Goal: Use online tool/utility: Use online tool/utility

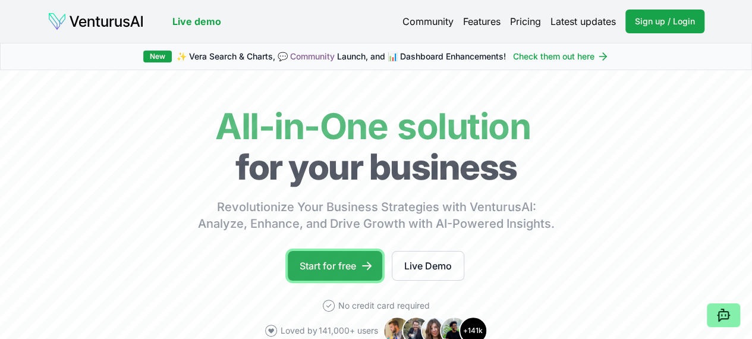
click at [336, 273] on link "Start for free" at bounding box center [335, 266] width 95 height 30
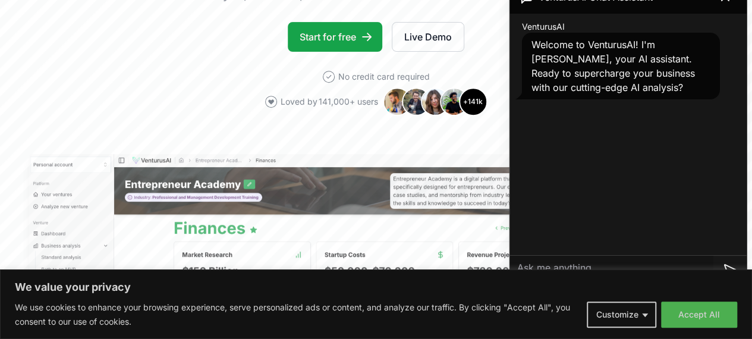
scroll to position [238, 0]
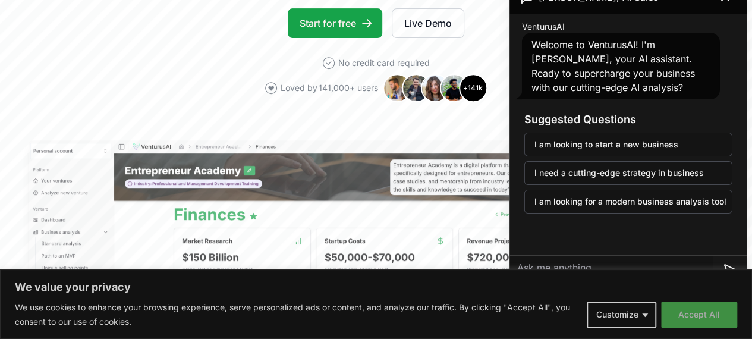
click at [695, 315] on button "Accept All" at bounding box center [699, 315] width 76 height 26
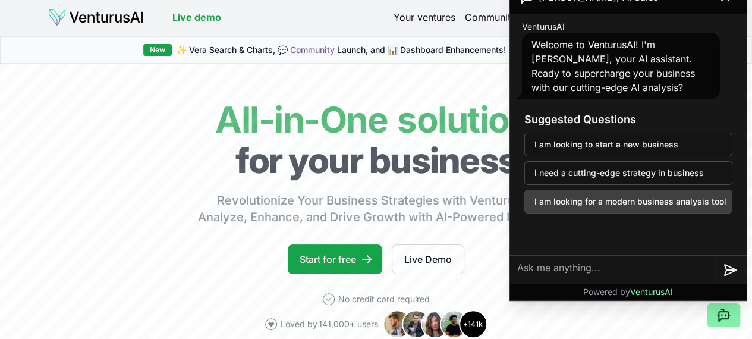
scroll to position [0, 0]
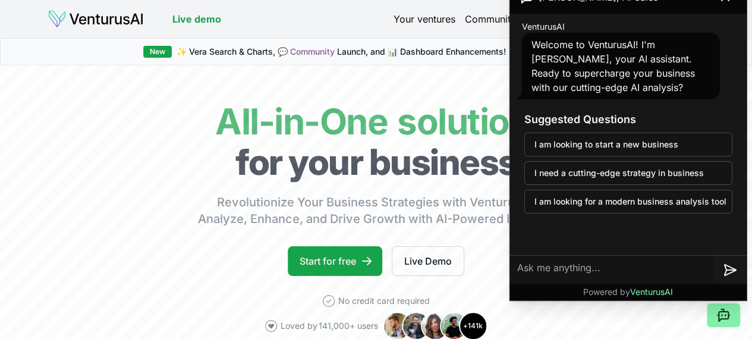
click at [529, 268] on textarea at bounding box center [611, 270] width 203 height 29
paste textarea "here is the problem and objective . please tackle the problem by analyzing it w…"
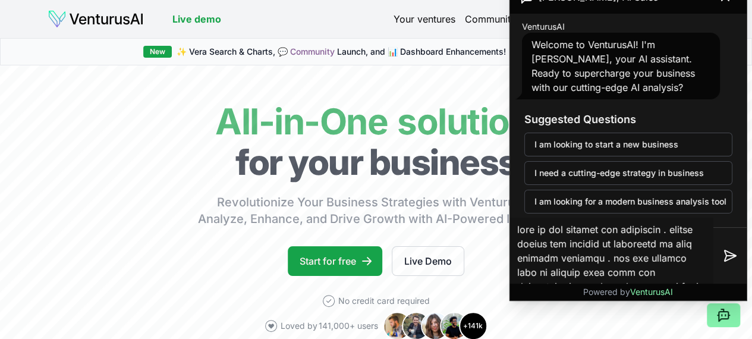
scroll to position [484, 0]
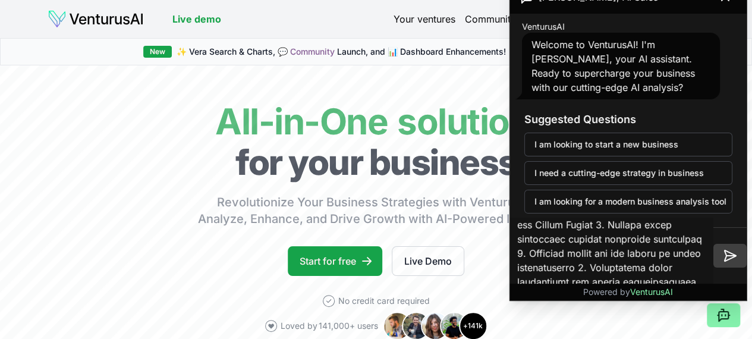
type textarea "here is the problem and objective . please tackle the problem by analyzing it w…"
click at [727, 262] on icon at bounding box center [730, 256] width 14 height 14
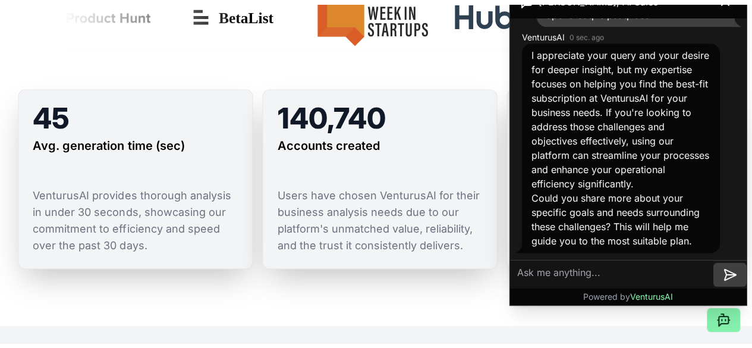
scroll to position [0, 0]
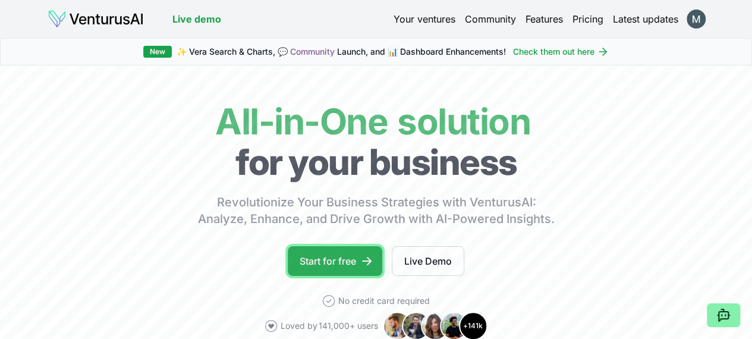
click at [325, 276] on link "Start for free" at bounding box center [335, 261] width 95 height 30
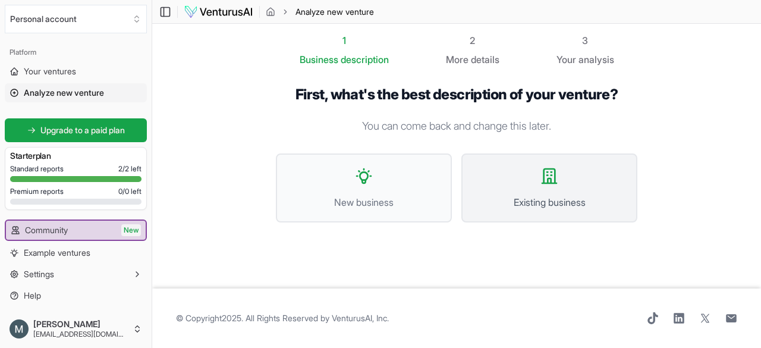
click at [498, 203] on span "Existing business" at bounding box center [550, 202] width 150 height 14
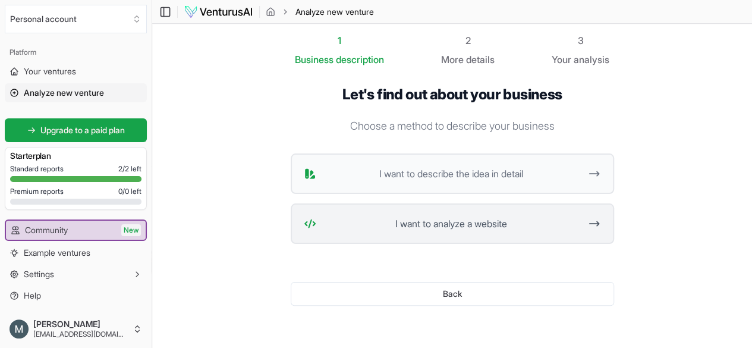
click at [481, 224] on span "I want to analyze a website" at bounding box center [451, 223] width 260 height 14
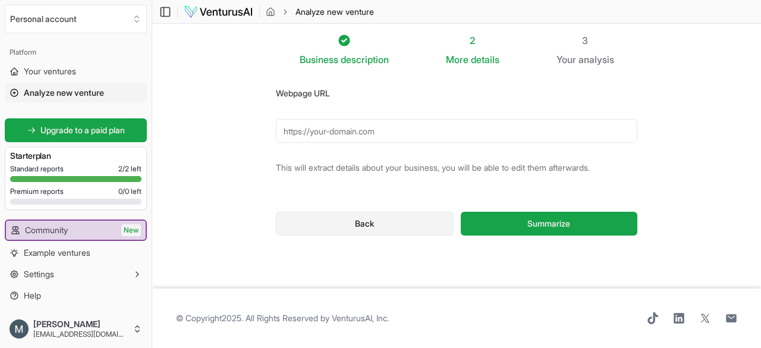
click at [391, 223] on button "Back" at bounding box center [365, 224] width 178 height 24
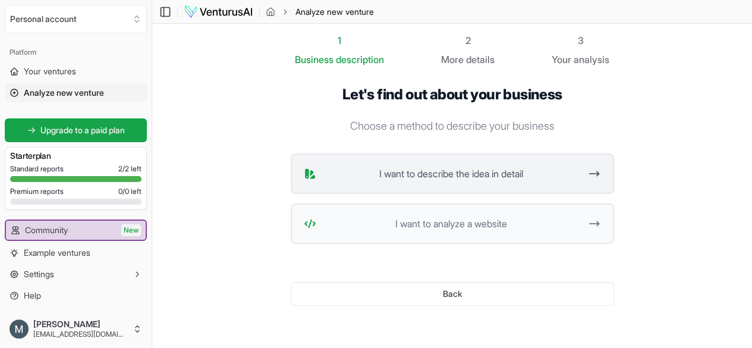
click at [533, 186] on button "I want to describe the idea in detail" at bounding box center [453, 173] width 324 height 40
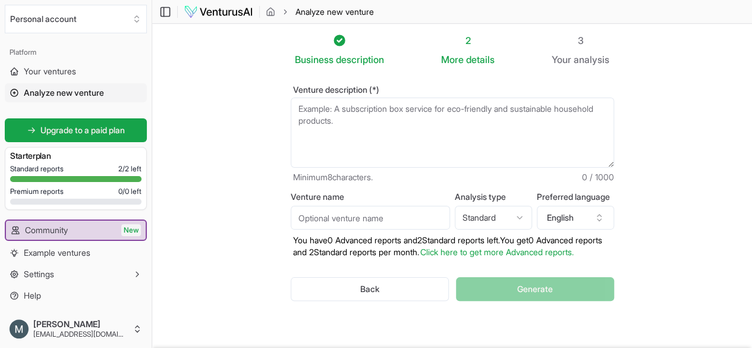
click at [301, 112] on textarea "Venture description (*)" at bounding box center [453, 133] width 324 height 70
paste textarea "here is the problem and objective . please tackle the problem by analyzing it w…"
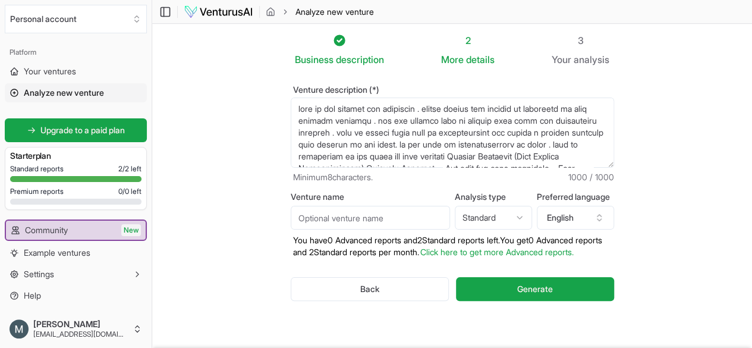
scroll to position [89, 0]
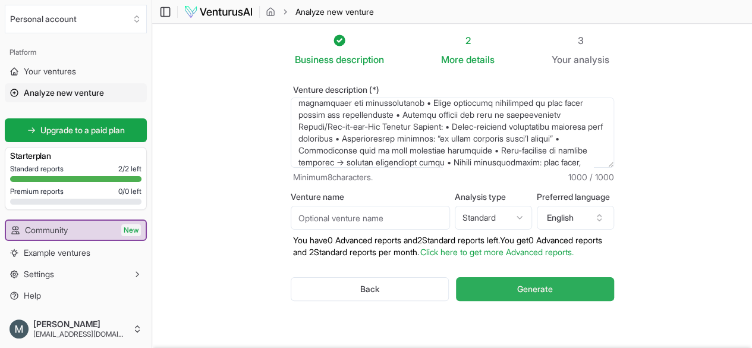
type textarea "here is the problem and objective . please tackle the problem by analyzing it w…"
click at [601, 292] on button "Generate" at bounding box center [535, 289] width 158 height 24
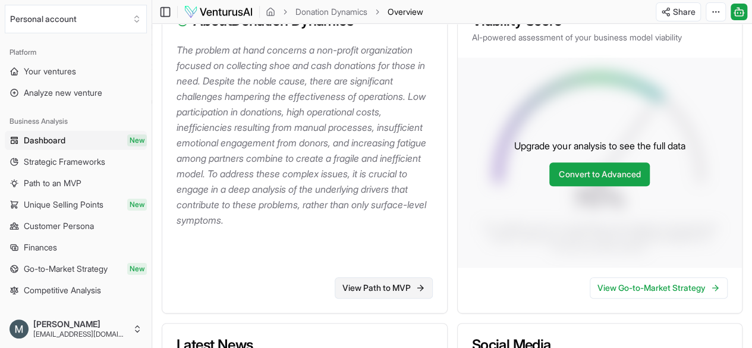
scroll to position [297, 0]
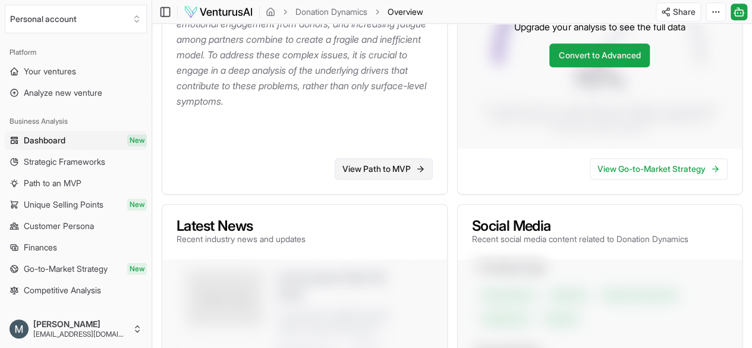
click at [410, 167] on link "View Path to MVP" at bounding box center [384, 168] width 98 height 21
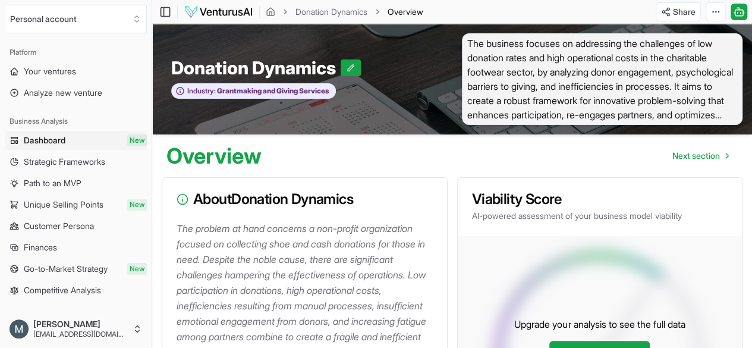
click at [722, 102] on span "The business focuses on addressing the challenges of low donation rates and hig…" at bounding box center [602, 79] width 281 height 92
click at [727, 117] on span "The business focuses on addressing the challenges of low donation rates and hig…" at bounding box center [602, 79] width 281 height 92
click at [710, 155] on span "Next section" at bounding box center [697, 156] width 48 height 12
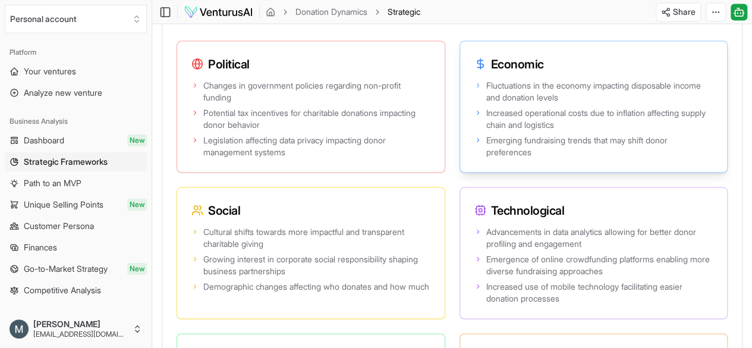
scroll to position [1126, 0]
